Goal: Task Accomplishment & Management: Manage account settings

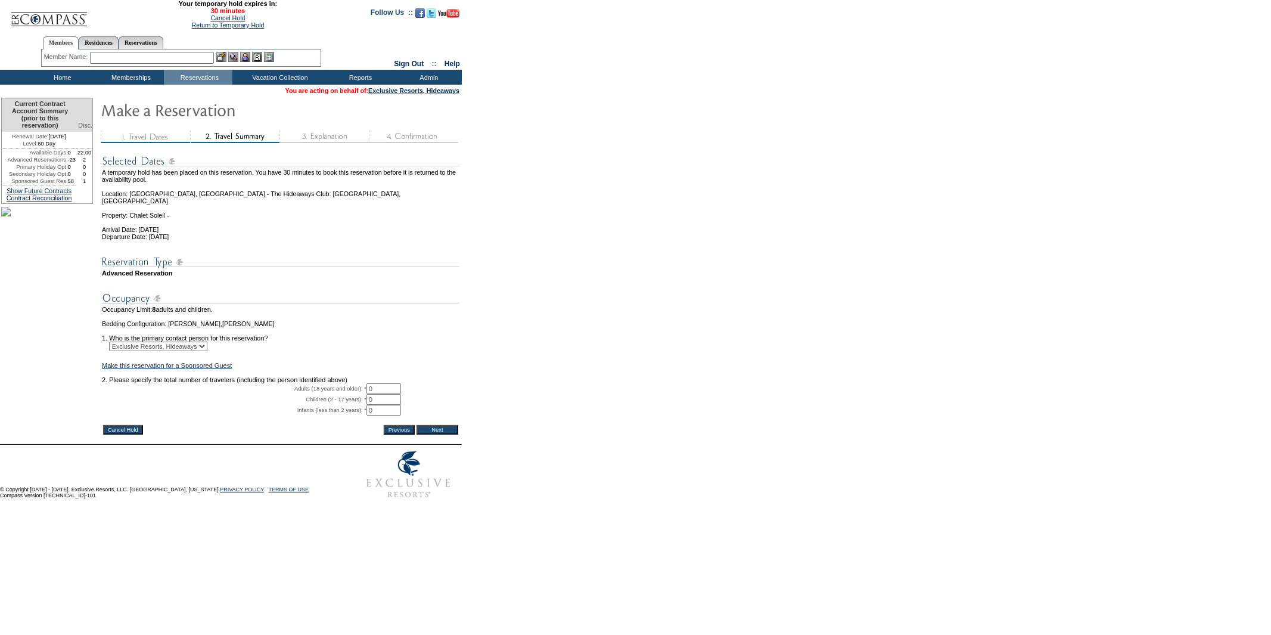
click at [391, 394] on input "0" at bounding box center [384, 388] width 35 height 11
type input "1"
click at [445, 434] on input "Next" at bounding box center [438, 430] width 42 height 10
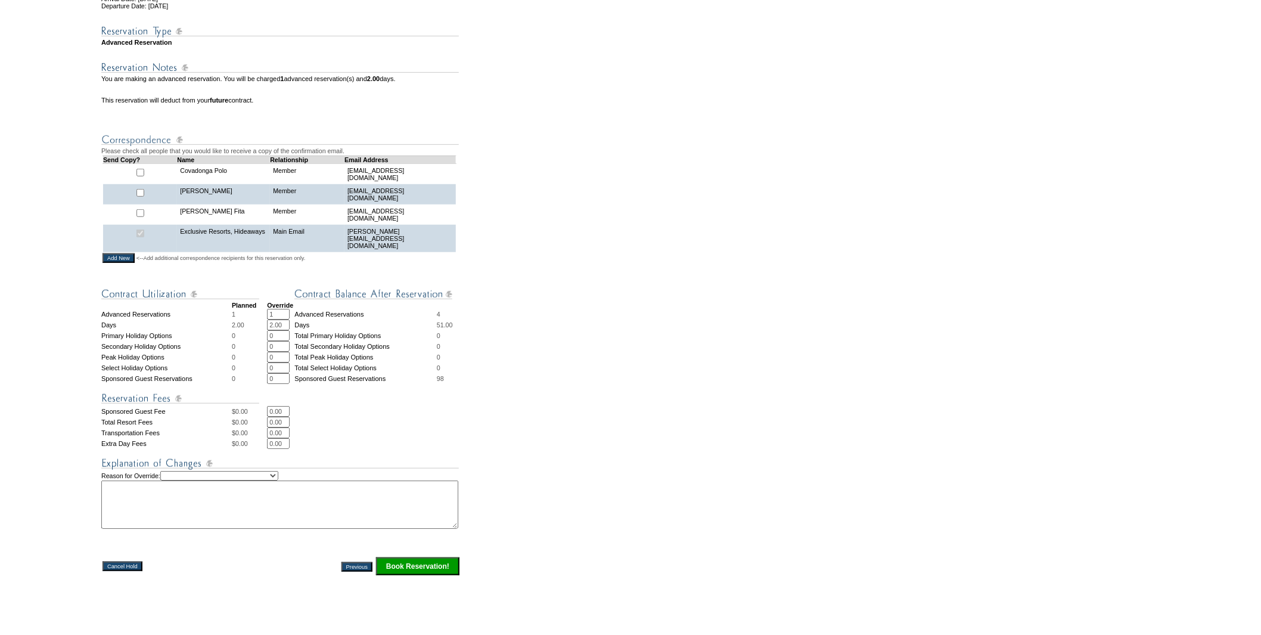
scroll to position [331, 0]
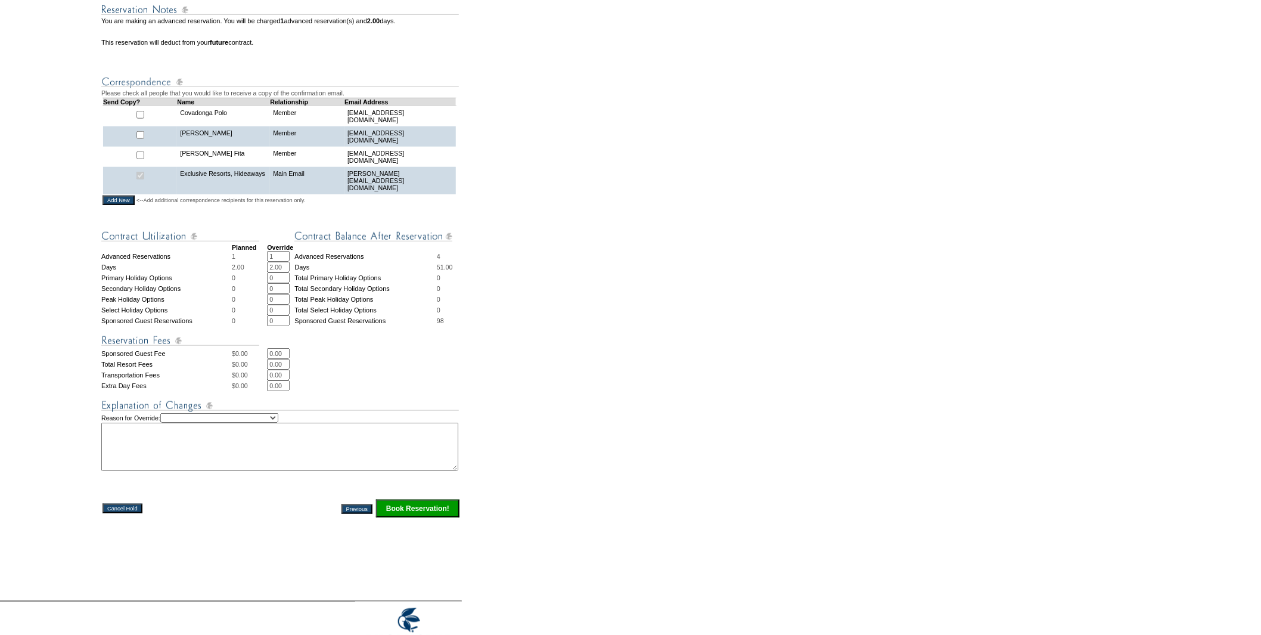
click at [277, 417] on select "Creating Continuous Stay Days Rebooked After Cancellation Editing Occupant Expe…" at bounding box center [219, 418] width 118 height 10
drag, startPoint x: 132, startPoint y: 511, endPoint x: 745, endPoint y: 55, distance: 764.6
click at [132, 511] on input "Cancel Hold" at bounding box center [123, 509] width 40 height 10
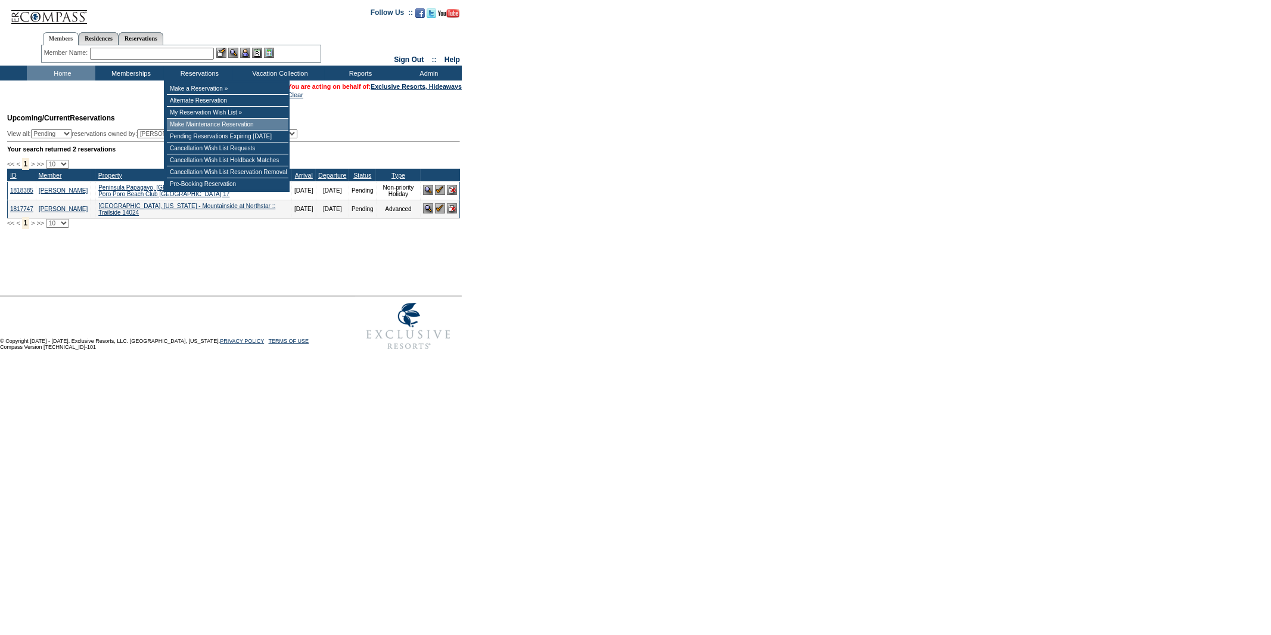
click at [206, 123] on td "Make Maintenance Reservation" at bounding box center [228, 125] width 122 height 12
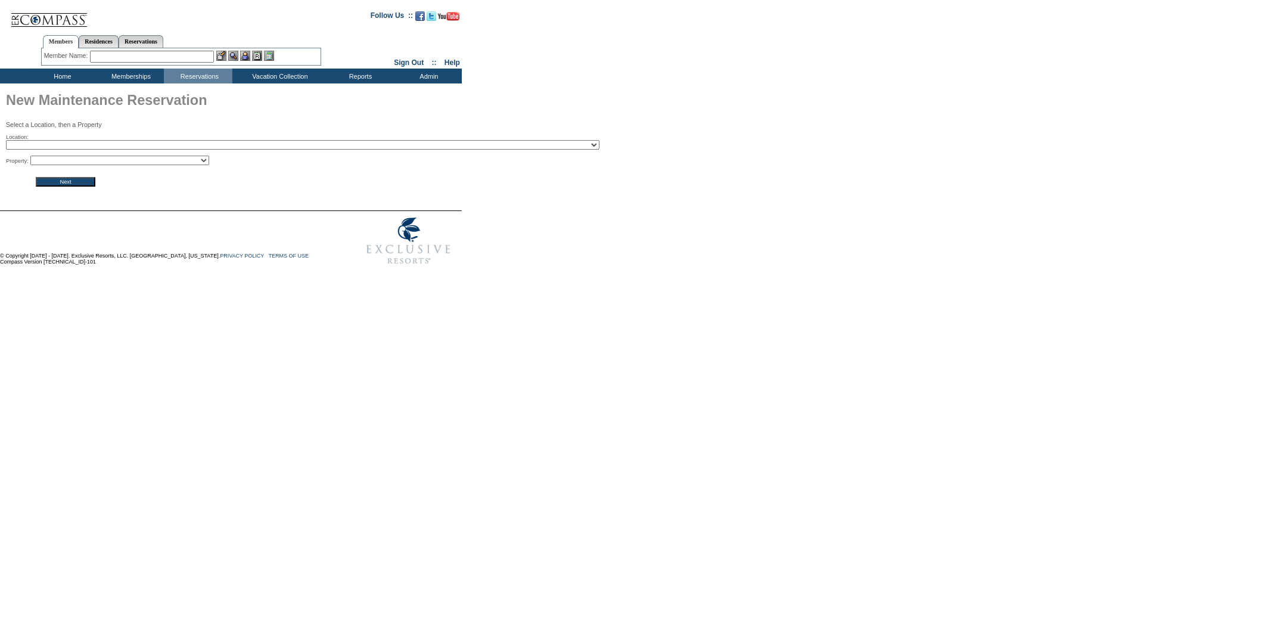
click at [163, 147] on select "2024 The Founders Cup - Eden Club Founders Cup 2025 Kentucky Derby - 2025 Kentu…" at bounding box center [303, 145] width 594 height 10
